Goal: Task Accomplishment & Management: Use online tool/utility

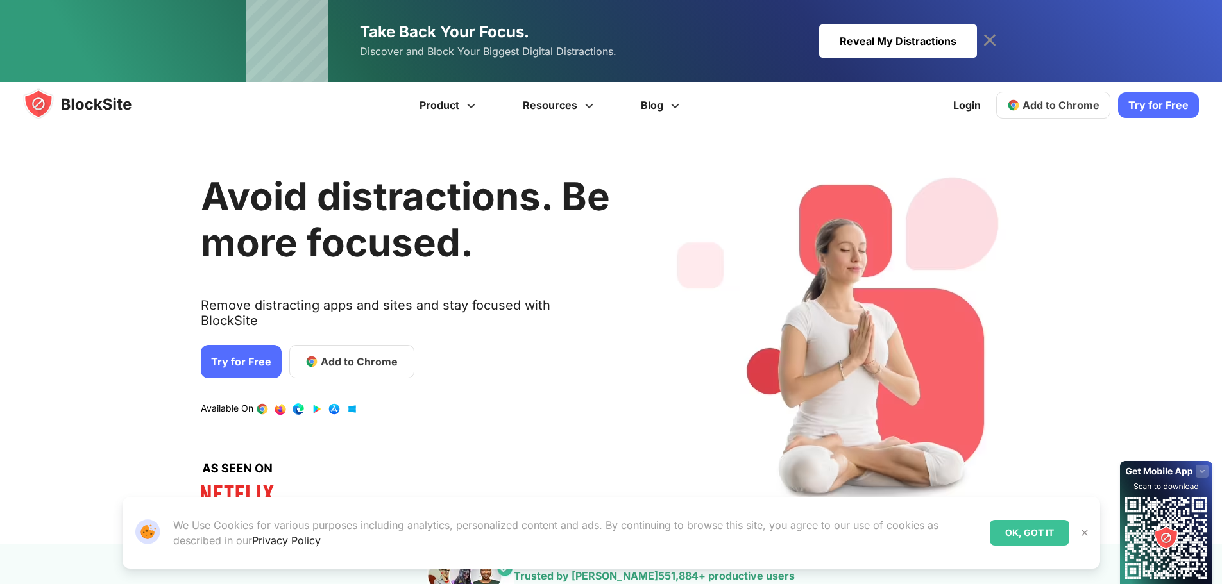
click at [353, 354] on span "Add to Chrome" at bounding box center [359, 361] width 77 height 15
click at [355, 358] on link "Add to Chrome" at bounding box center [351, 361] width 125 height 33
click at [230, 359] on link "Try for Free" at bounding box center [241, 361] width 81 height 33
click at [330, 354] on span "Add to Chrome" at bounding box center [359, 361] width 77 height 15
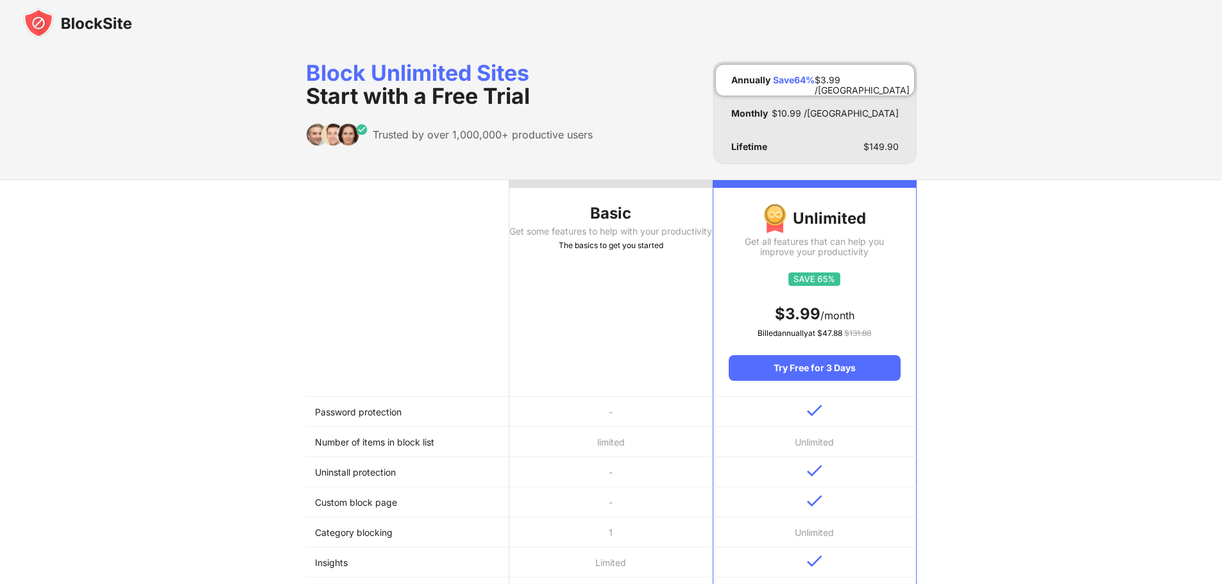
drag, startPoint x: 576, startPoint y: 301, endPoint x: 604, endPoint y: 242, distance: 65.4
click at [576, 300] on th "Basic Get some features to help with your productivity The basics to get you st…" at bounding box center [610, 288] width 203 height 217
click at [649, 152] on div "Block Unlimited Sites Start with a Free Trial Trusted by over 1,000,000+ produc…" at bounding box center [611, 113] width 611 height 103
click at [597, 237] on div "Get some features to help with your productivity" at bounding box center [610, 231] width 203 height 10
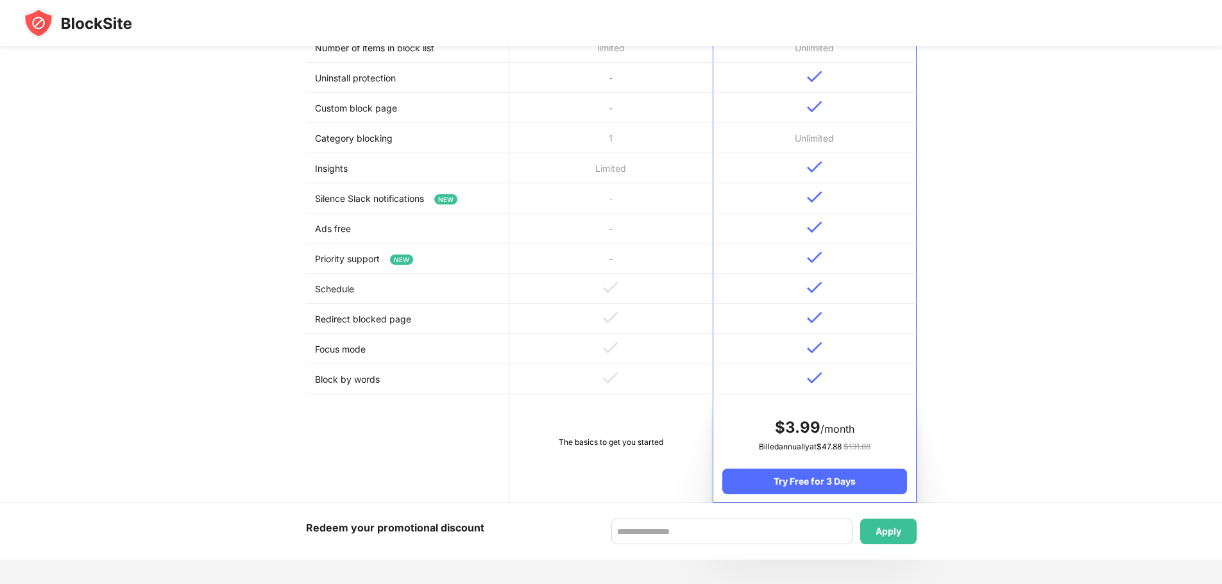
scroll to position [385, 0]
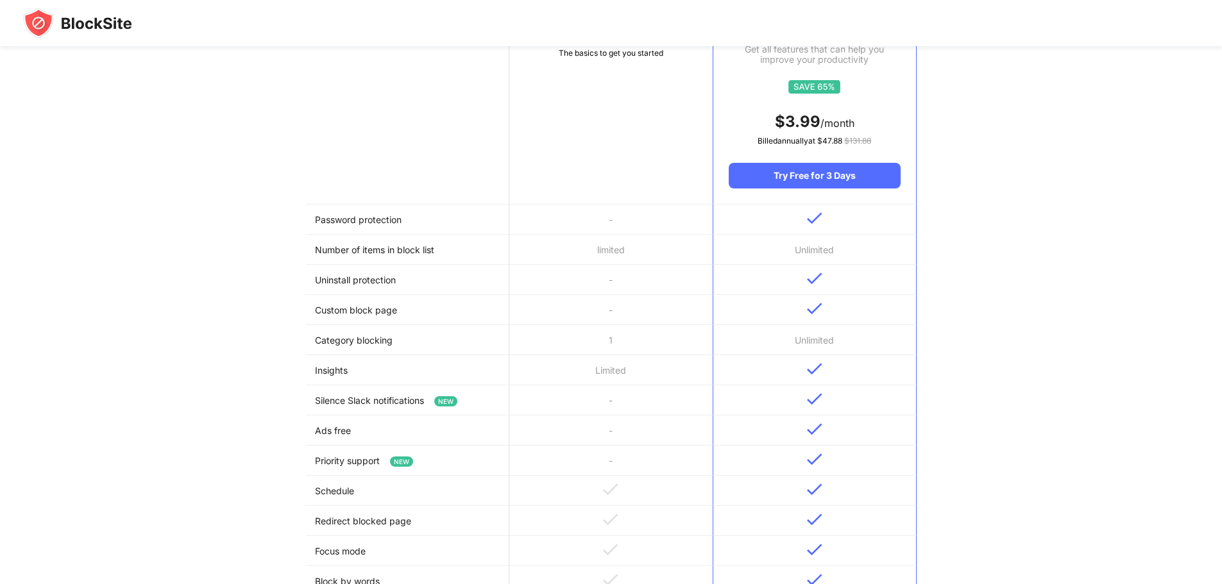
click at [597, 212] on td "-" at bounding box center [610, 220] width 203 height 30
drag, startPoint x: 596, startPoint y: 205, endPoint x: 604, endPoint y: 163, distance: 43.2
click at [599, 187] on table "Basic Get some features to help with your productivity The basics to get you st…" at bounding box center [611, 346] width 611 height 717
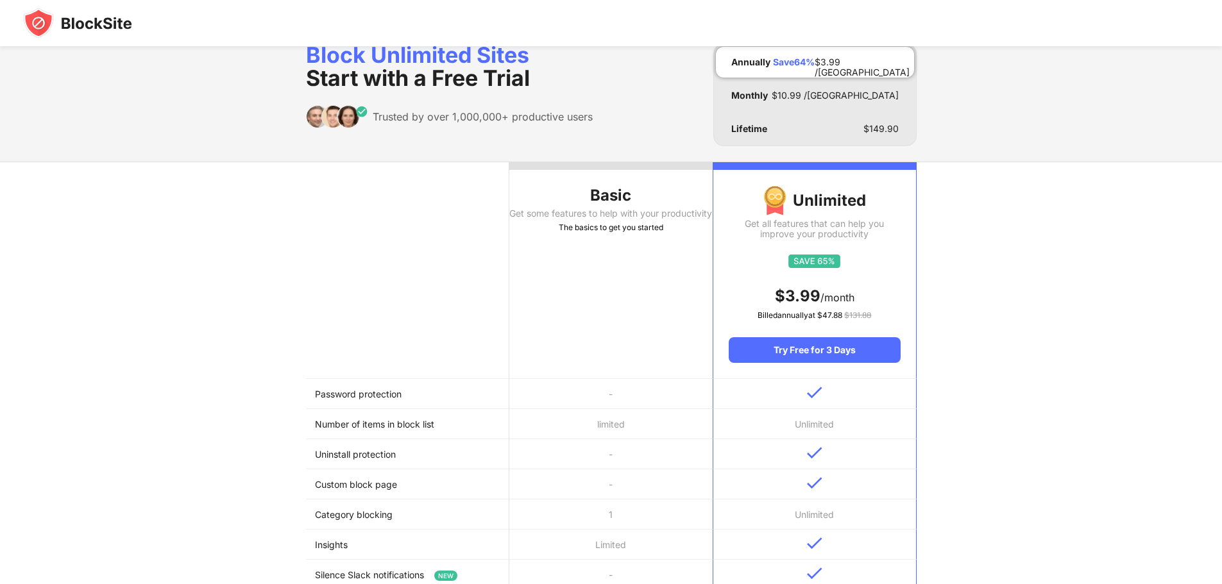
scroll to position [0, 0]
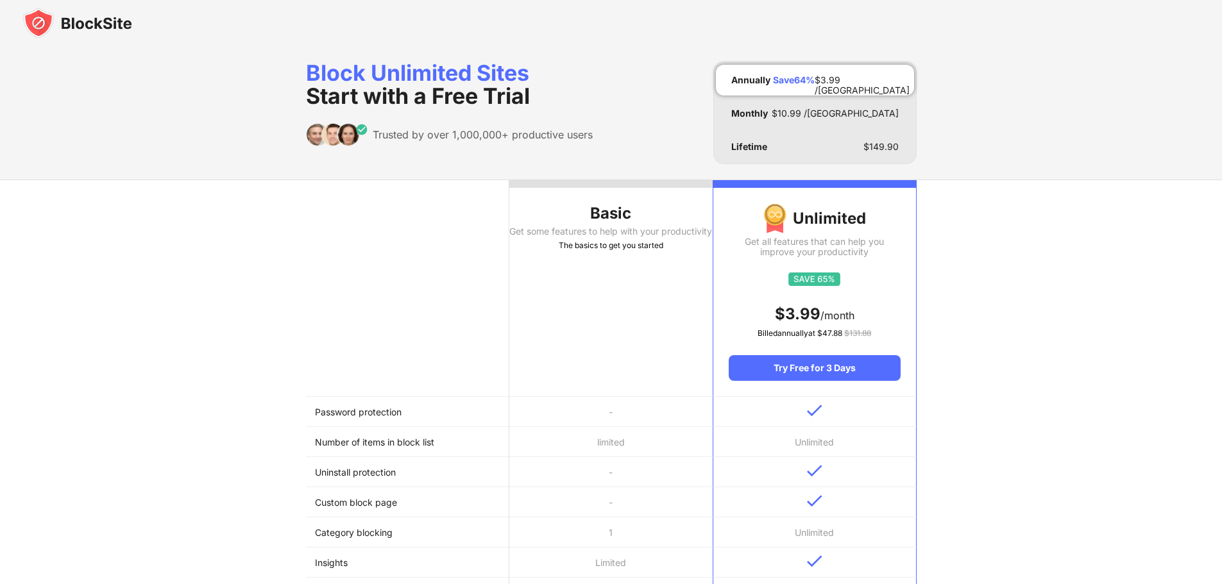
drag, startPoint x: 626, startPoint y: 293, endPoint x: 611, endPoint y: 321, distance: 31.9
click at [617, 316] on th "Basic Get some features to help with your productivity The basics to get you st…" at bounding box center [610, 288] width 203 height 217
drag, startPoint x: 599, startPoint y: 330, endPoint x: 599, endPoint y: 298, distance: 32.1
click at [599, 326] on th "Basic Get some features to help with your productivity The basics to get you st…" at bounding box center [610, 288] width 203 height 217
click at [575, 216] on th "Basic Get some features to help with your productivity The basics to get you st…" at bounding box center [610, 288] width 203 height 217
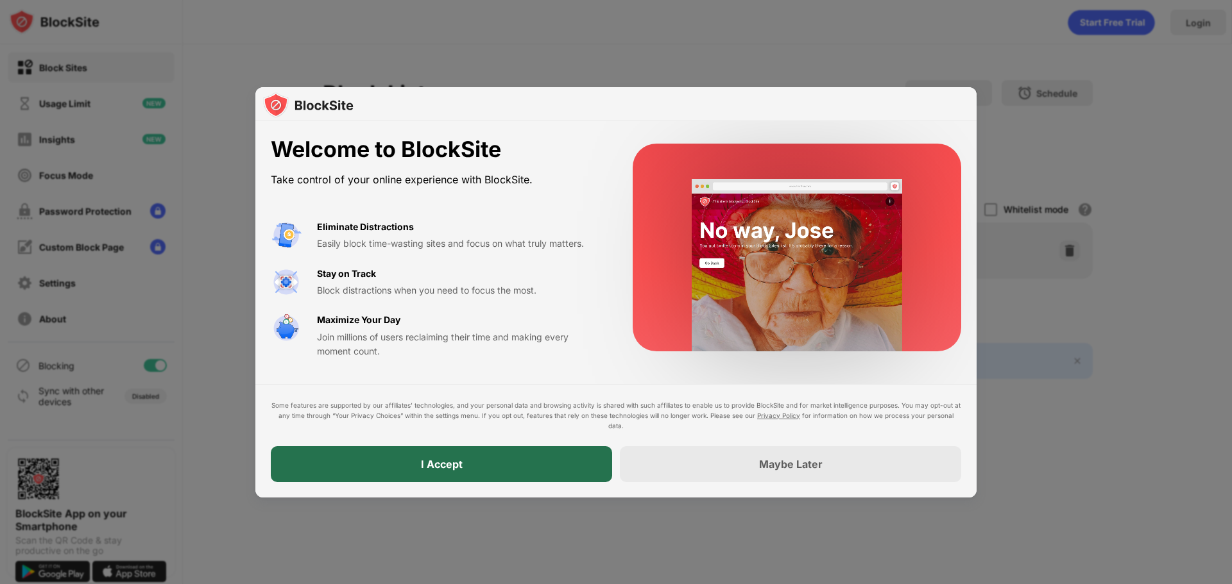
click at [496, 465] on div "I Accept" at bounding box center [441, 465] width 341 height 36
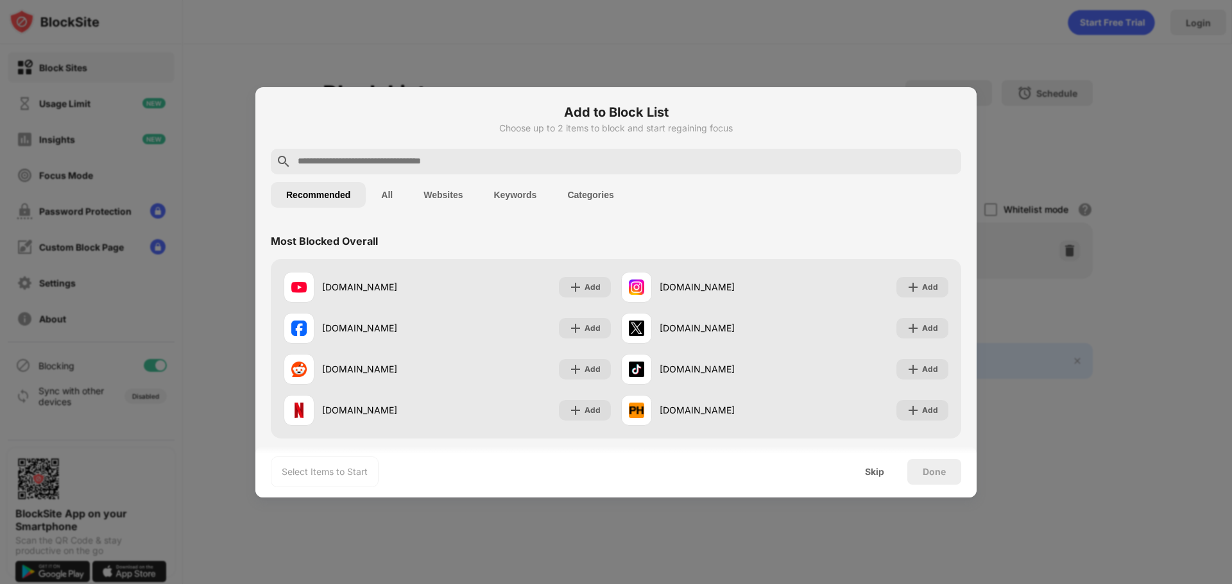
click at [366, 158] on input "text" at bounding box center [626, 161] width 660 height 15
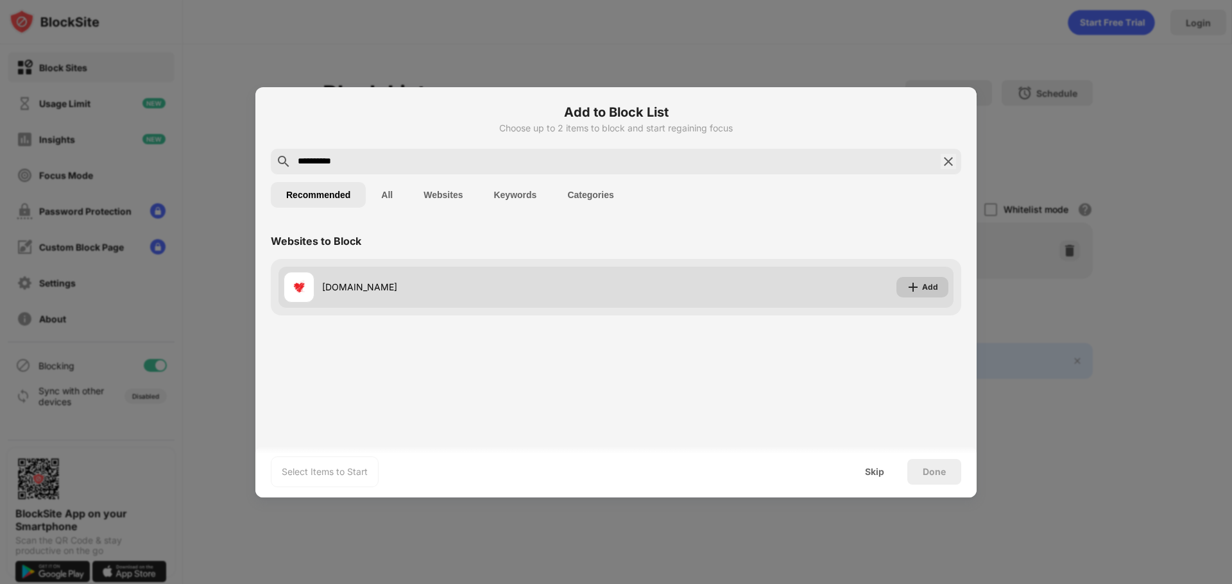
click at [921, 289] on div "Add" at bounding box center [922, 287] width 52 height 21
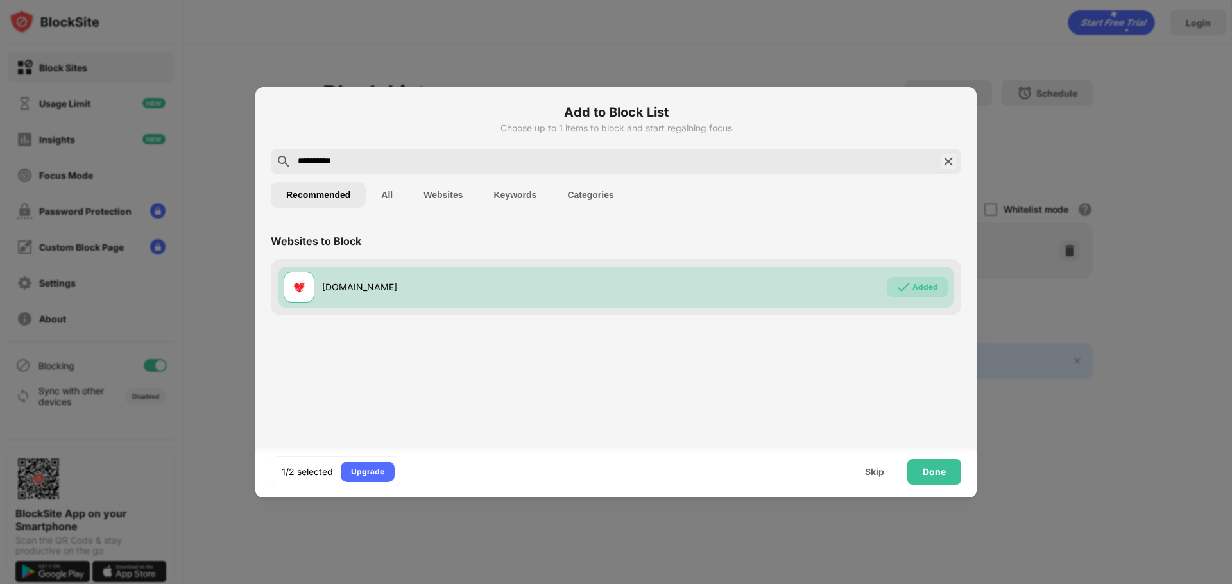
click at [419, 164] on input "**********" at bounding box center [615, 161] width 639 height 15
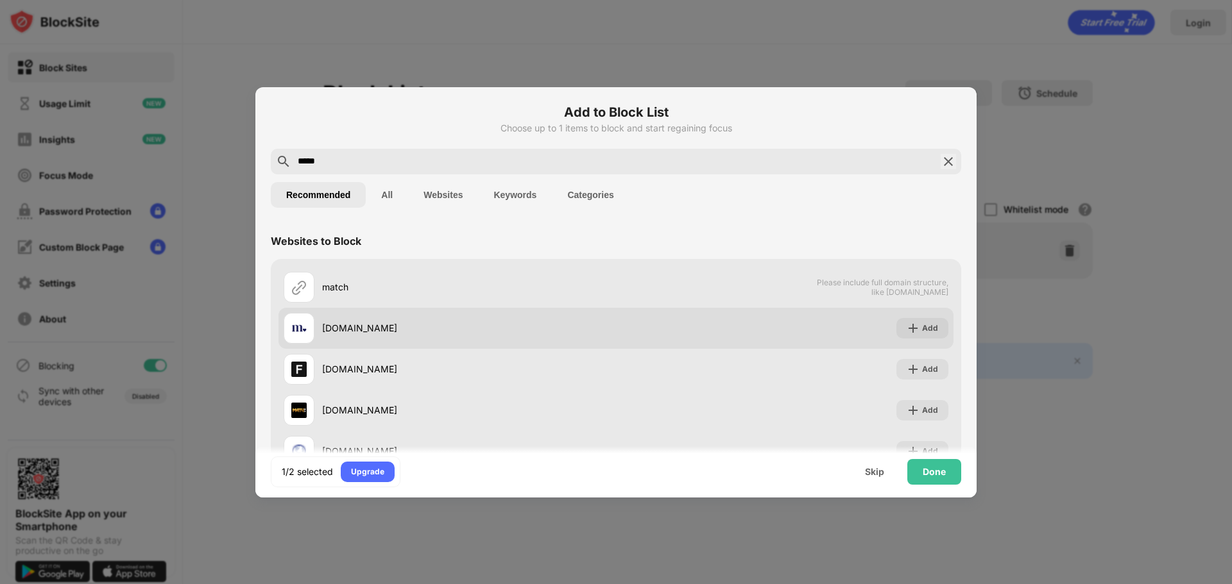
type input "*****"
click at [930, 327] on div "Add" at bounding box center [922, 328] width 52 height 21
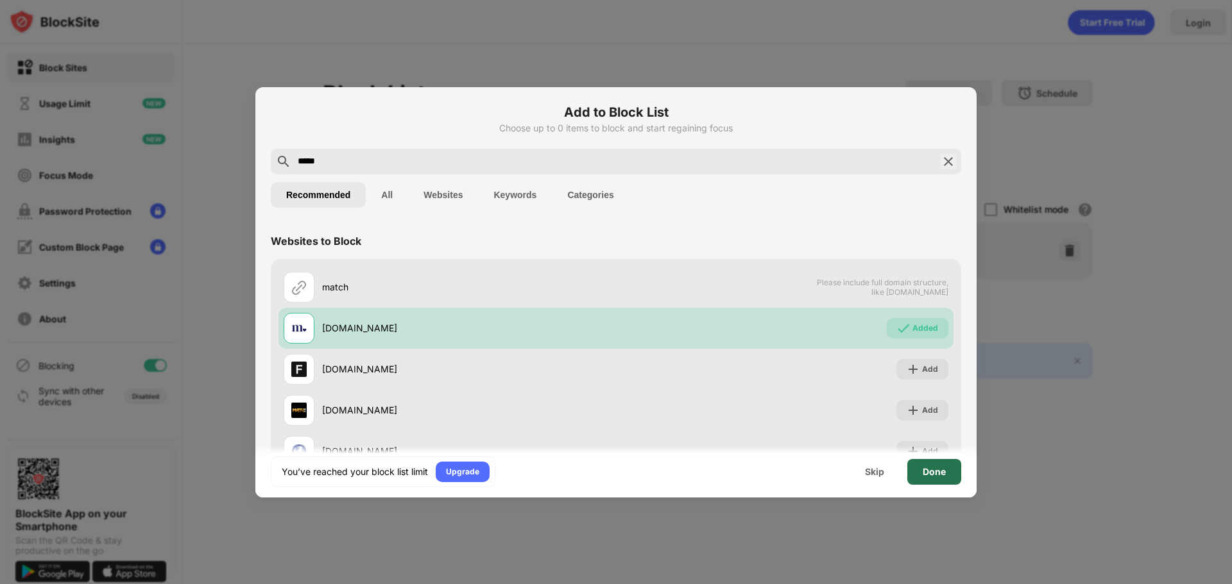
click at [937, 474] on div "Done" at bounding box center [934, 472] width 23 height 10
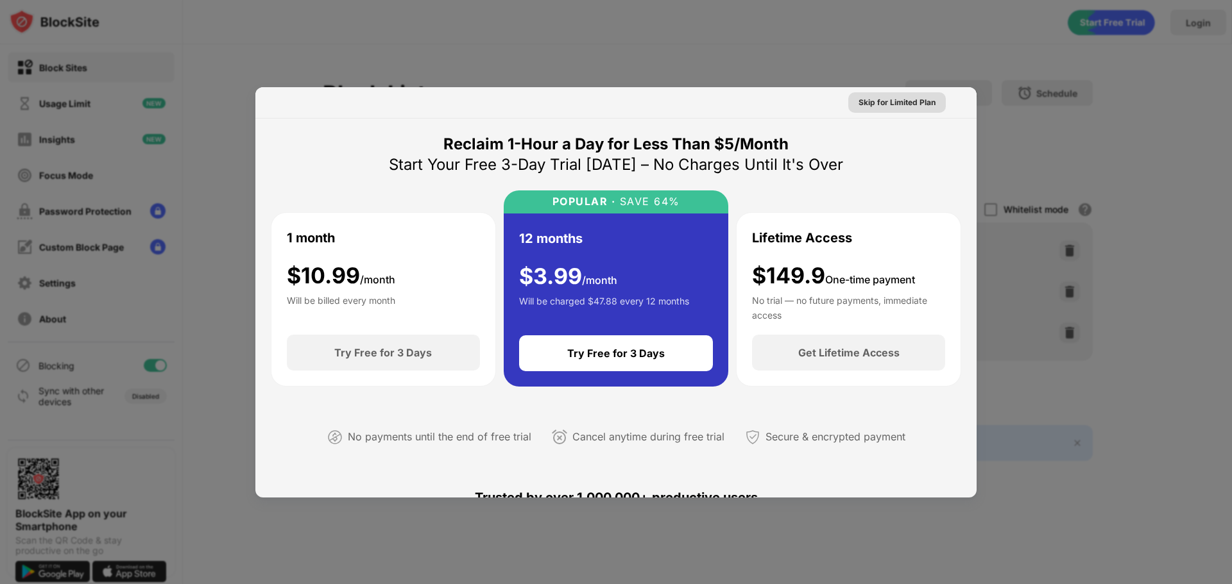
click at [897, 108] on div "Skip for Limited Plan" at bounding box center [896, 102] width 77 height 13
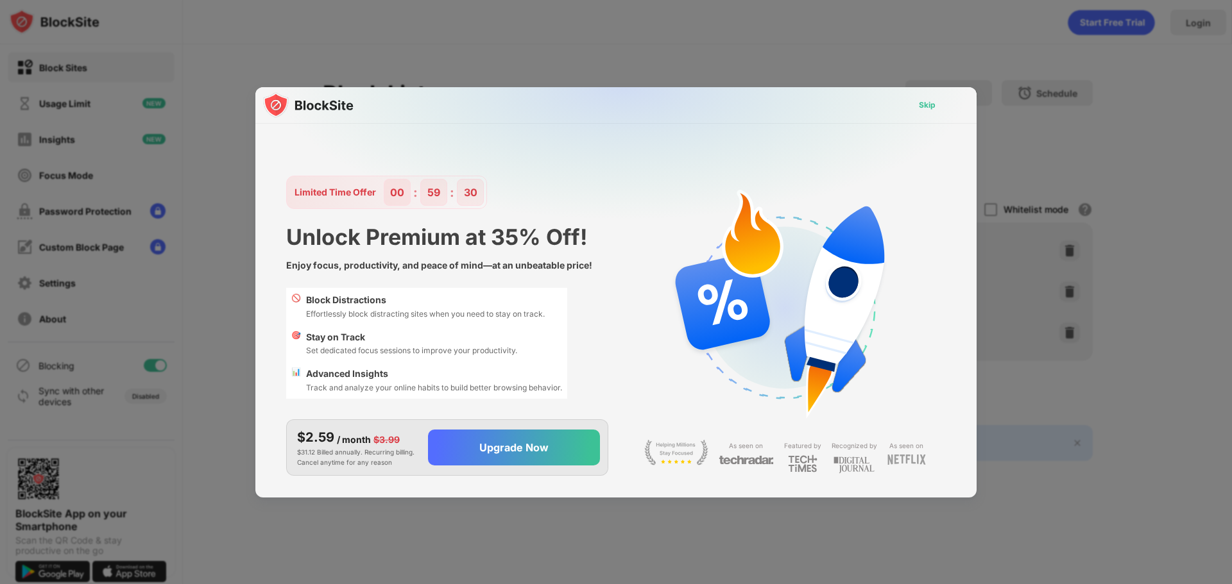
click at [922, 107] on div "Skip" at bounding box center [927, 105] width 17 height 13
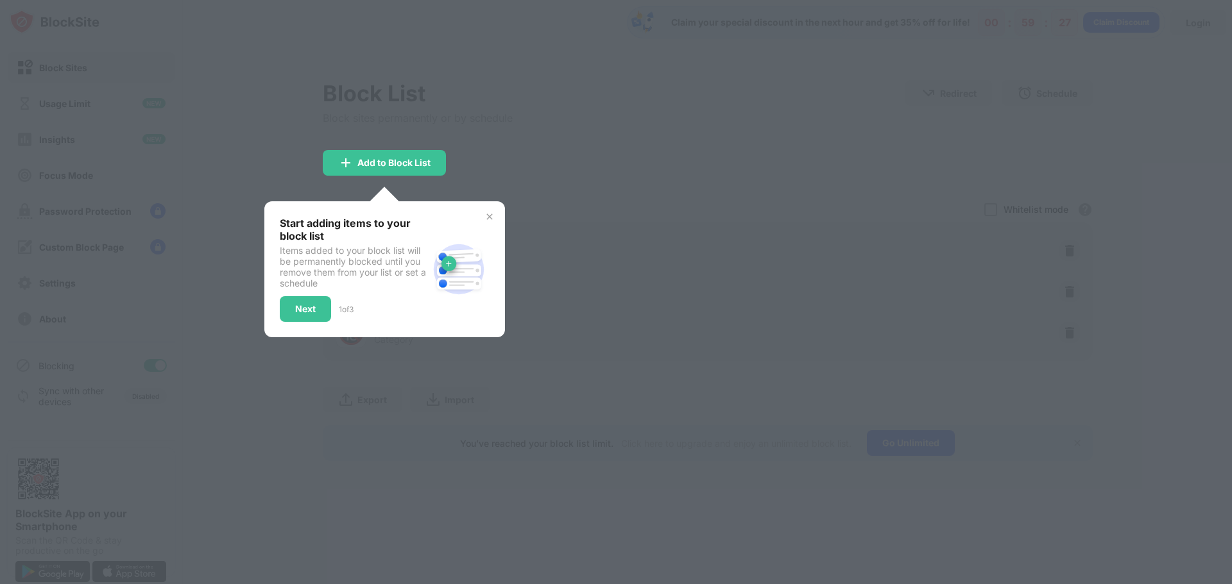
click at [550, 166] on div at bounding box center [616, 292] width 1232 height 584
click at [315, 302] on div "Next" at bounding box center [305, 309] width 51 height 26
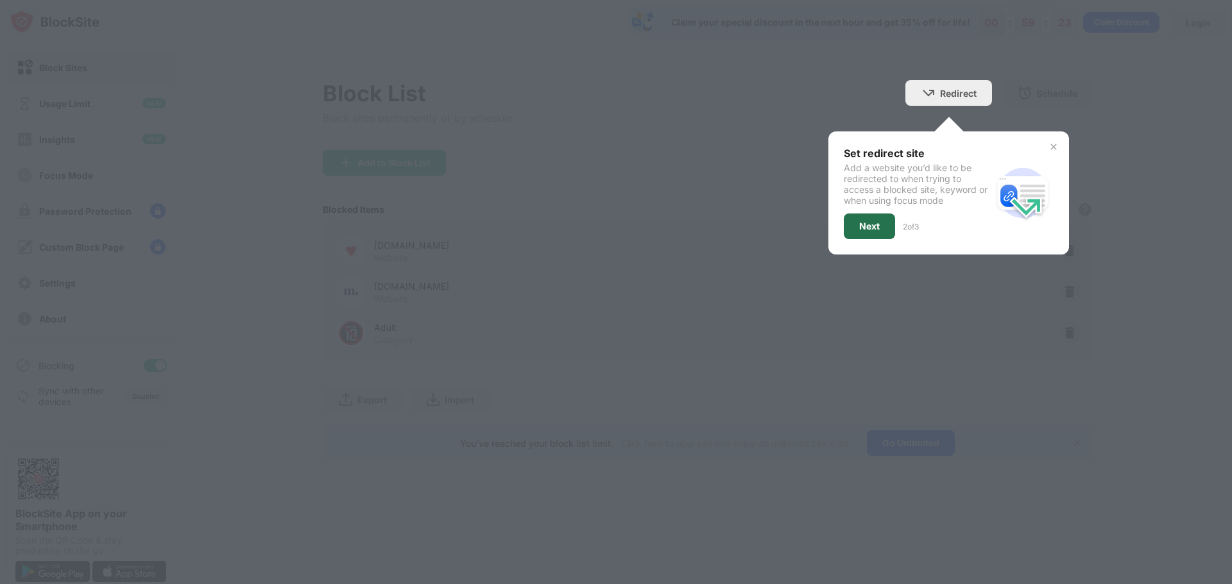
click at [877, 227] on div "Next" at bounding box center [869, 226] width 21 height 10
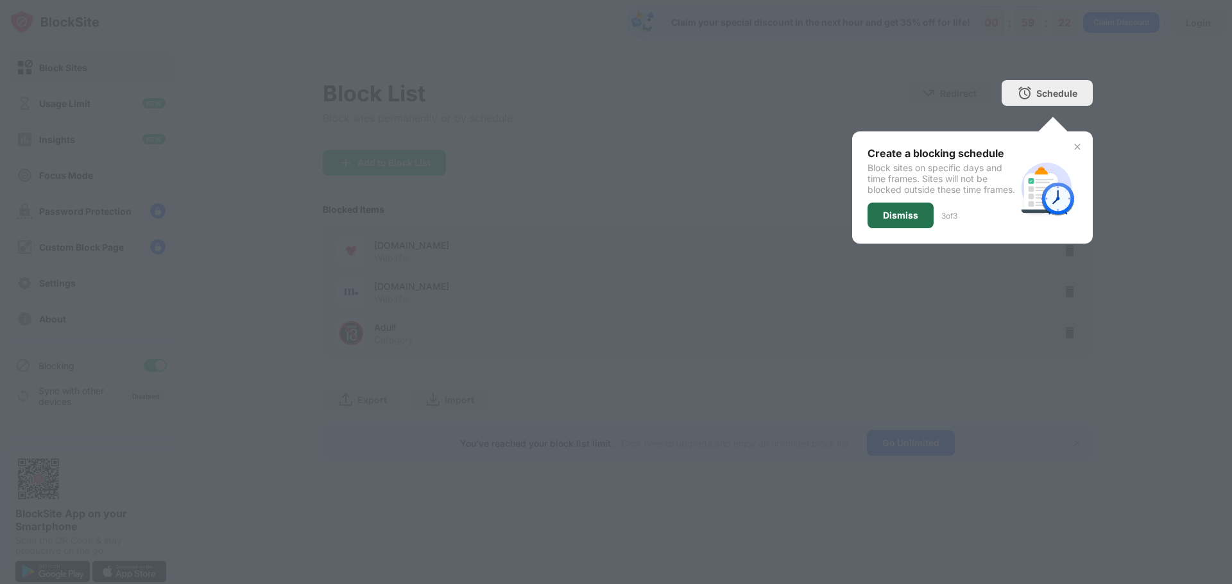
click at [895, 221] on div "Dismiss" at bounding box center [900, 215] width 35 height 10
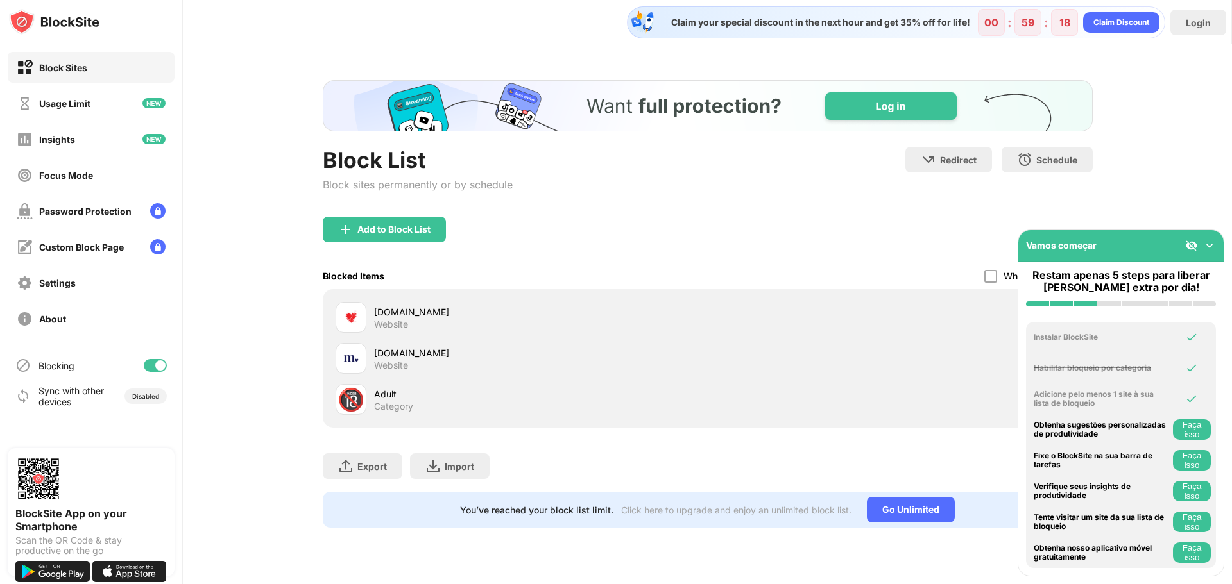
click at [1213, 246] on img at bounding box center [1209, 245] width 13 height 13
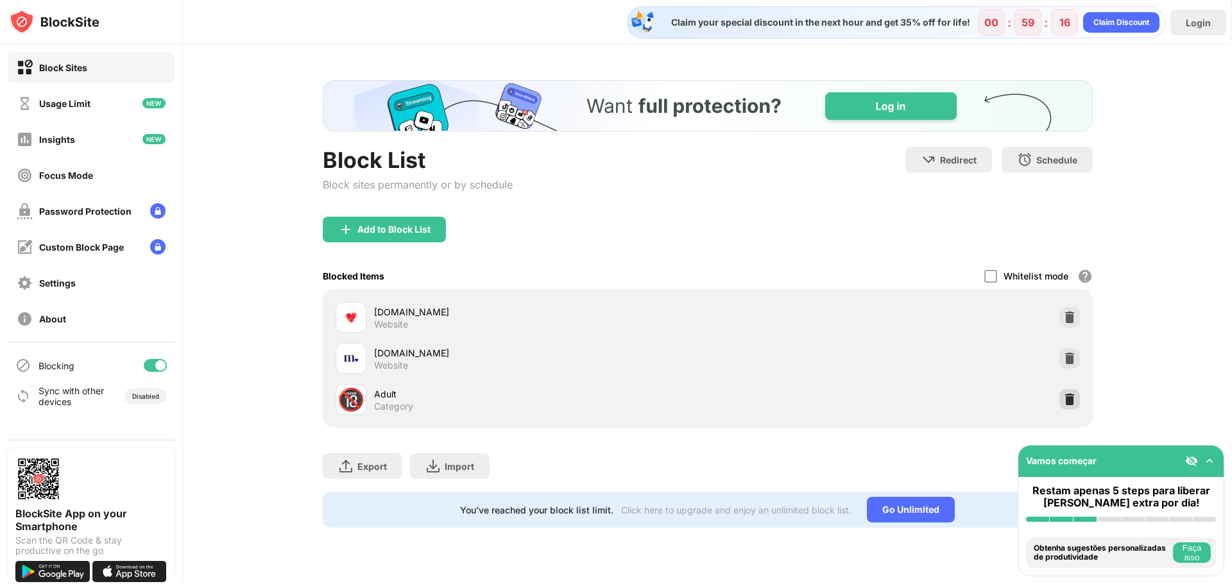
click at [1062, 396] on div at bounding box center [1069, 399] width 21 height 21
